Goal: Task Accomplishment & Management: Use online tool/utility

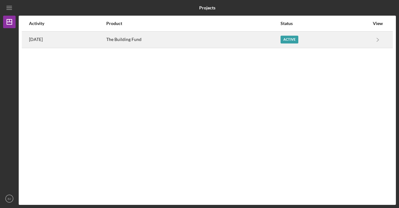
click at [126, 38] on div "The Building Fund" at bounding box center [193, 40] width 174 height 16
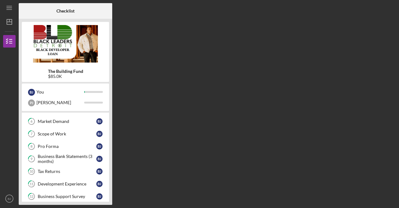
scroll to position [85, 0]
click at [60, 148] on link "8 Pro Forma [PERSON_NAME]" at bounding box center [65, 146] width 81 height 12
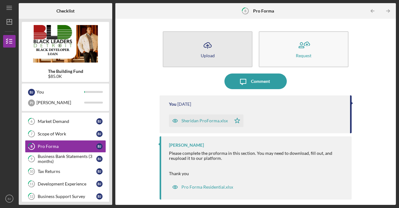
click at [197, 44] on button "Icon/Upload Upload" at bounding box center [208, 49] width 90 height 36
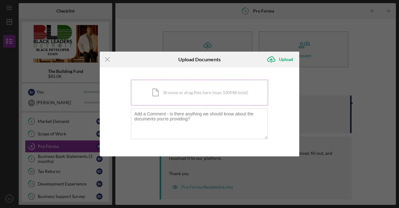
click at [168, 95] on div "Icon/Document Browse or drag files here (max 100MB total) Tap to choose files o…" at bounding box center [199, 93] width 137 height 26
click at [276, 57] on icon "Icon/Upload" at bounding box center [272, 59] width 16 height 16
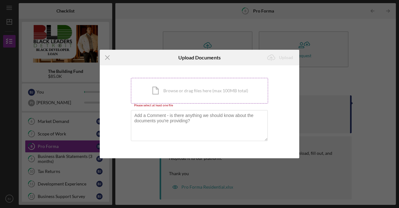
click at [223, 88] on div "Icon/Document Browse or drag files here (max 100MB total) Tap to choose files o…" at bounding box center [199, 91] width 137 height 26
